Goal: Transaction & Acquisition: Purchase product/service

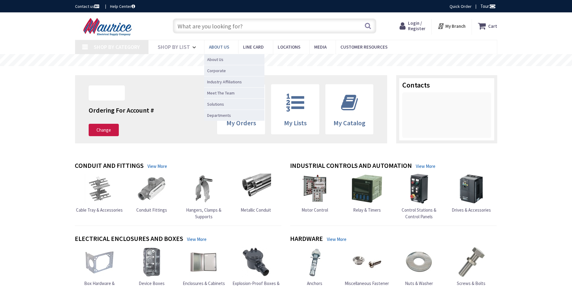
type input "[PERSON_NAME][GEOGRAPHIC_DATA], [PERSON_NAME][GEOGRAPHIC_DATA], [STREET_ADDRESS]"
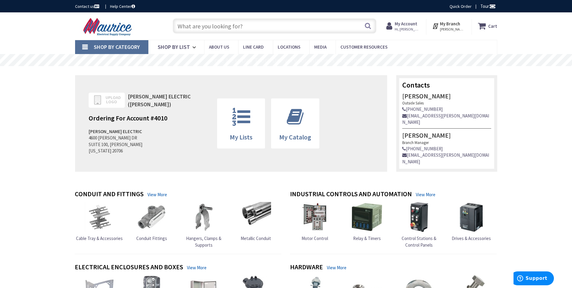
click at [95, 46] on span "Shop By Category" at bounding box center [117, 46] width 46 height 7
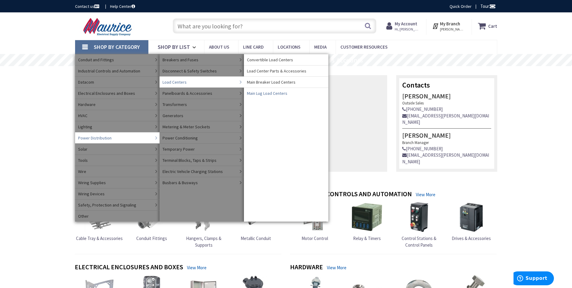
click at [261, 91] on span "Main Lug Load Centers" at bounding box center [267, 93] width 40 height 6
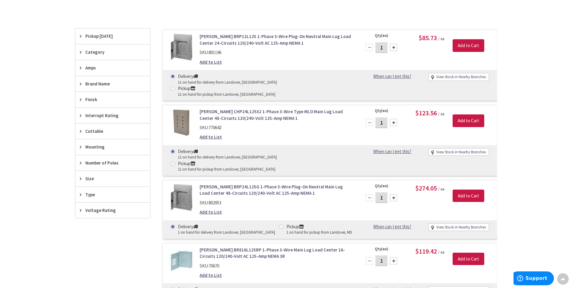
scroll to position [181, 0]
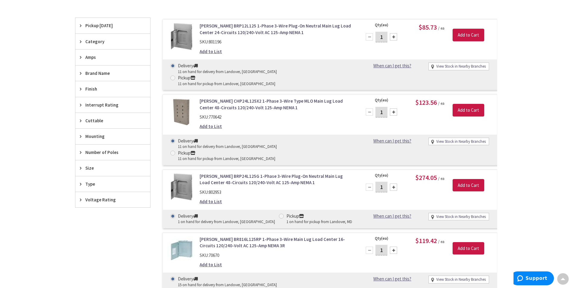
click at [95, 153] on span "Number of Poles" at bounding box center [109, 152] width 49 height 6
click at [89, 185] on span "3" at bounding box center [112, 184] width 75 height 10
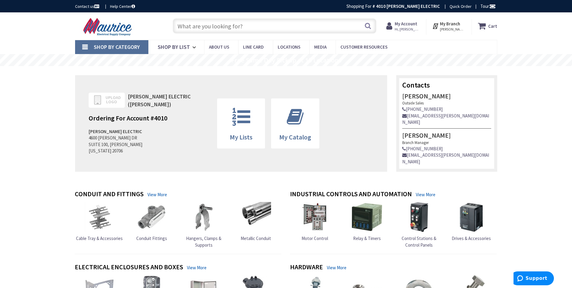
click at [87, 48] on link "Shop By Category" at bounding box center [111, 47] width 73 height 14
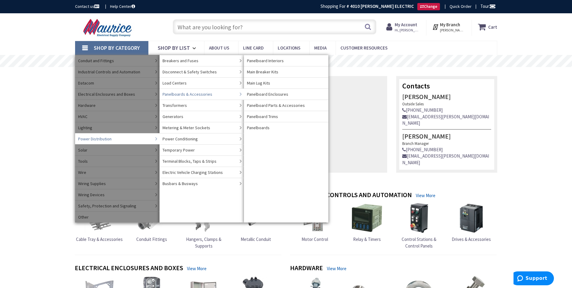
click at [179, 93] on span "Panelboards & Accessories" at bounding box center [187, 94] width 50 height 6
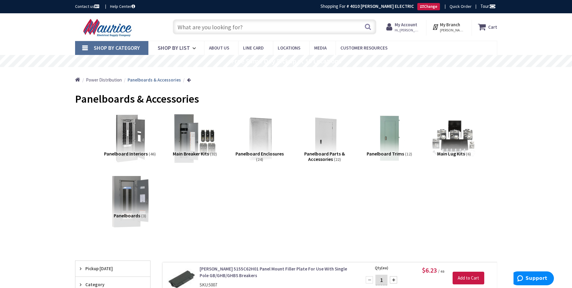
click at [131, 200] on img at bounding box center [130, 200] width 55 height 55
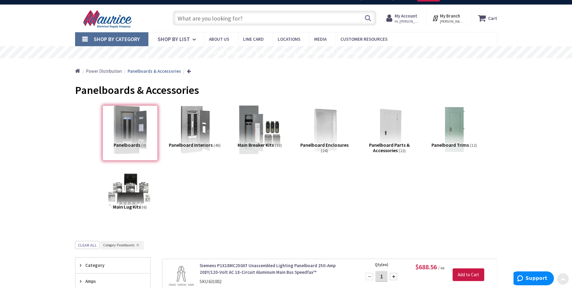
scroll to position [8, 0]
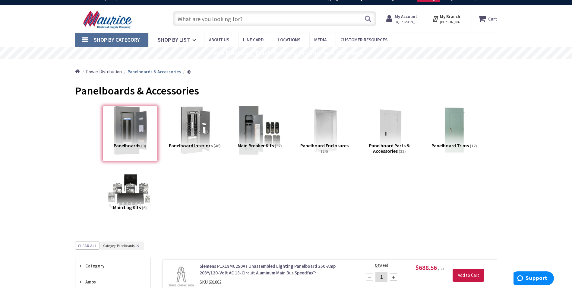
click at [86, 37] on link "Shop By Category" at bounding box center [111, 40] width 73 height 14
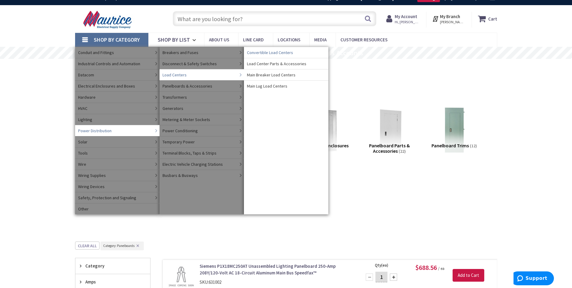
click at [265, 51] on span "Convertible Load Centers" at bounding box center [270, 52] width 46 height 6
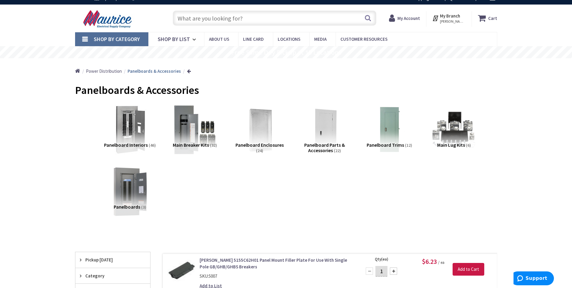
click at [87, 37] on link "Shop By Category" at bounding box center [111, 39] width 73 height 14
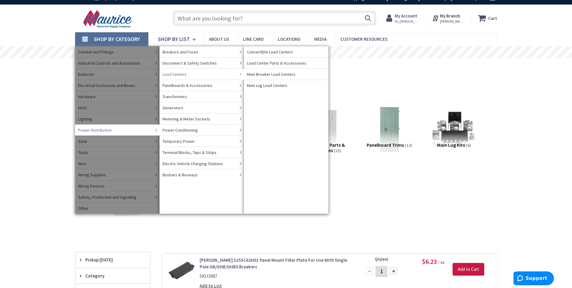
click at [180, 73] on span "Load Centers" at bounding box center [174, 74] width 24 height 6
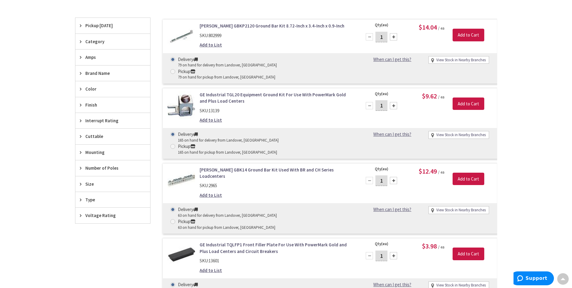
scroll to position [182, 0]
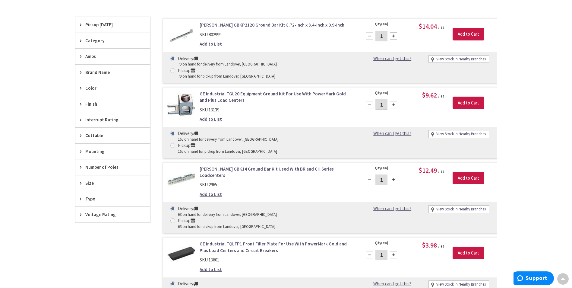
click at [81, 165] on icon at bounding box center [82, 167] width 5 height 5
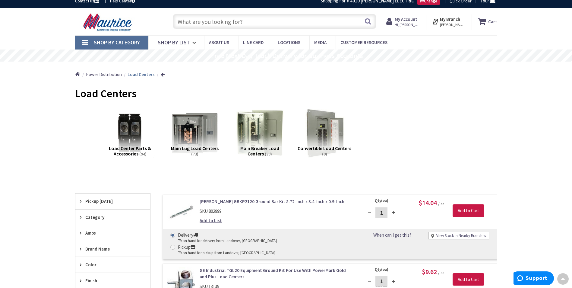
scroll to position [0, 0]
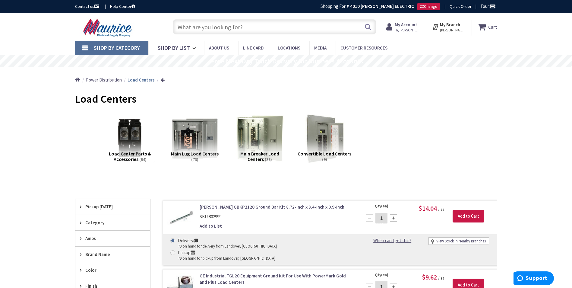
click at [259, 24] on input "text" at bounding box center [274, 26] width 203 height 15
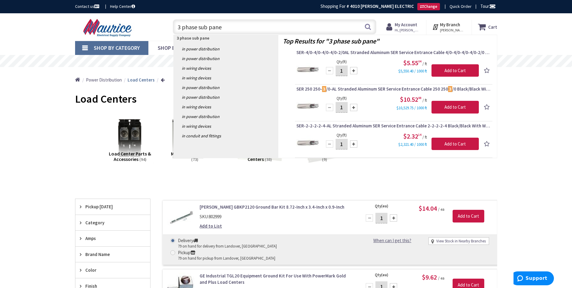
type input "3 phase sub panel"
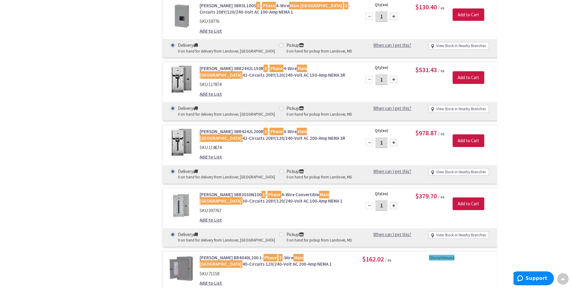
scroll to position [3075, 0]
